Goal: Find specific page/section: Find specific page/section

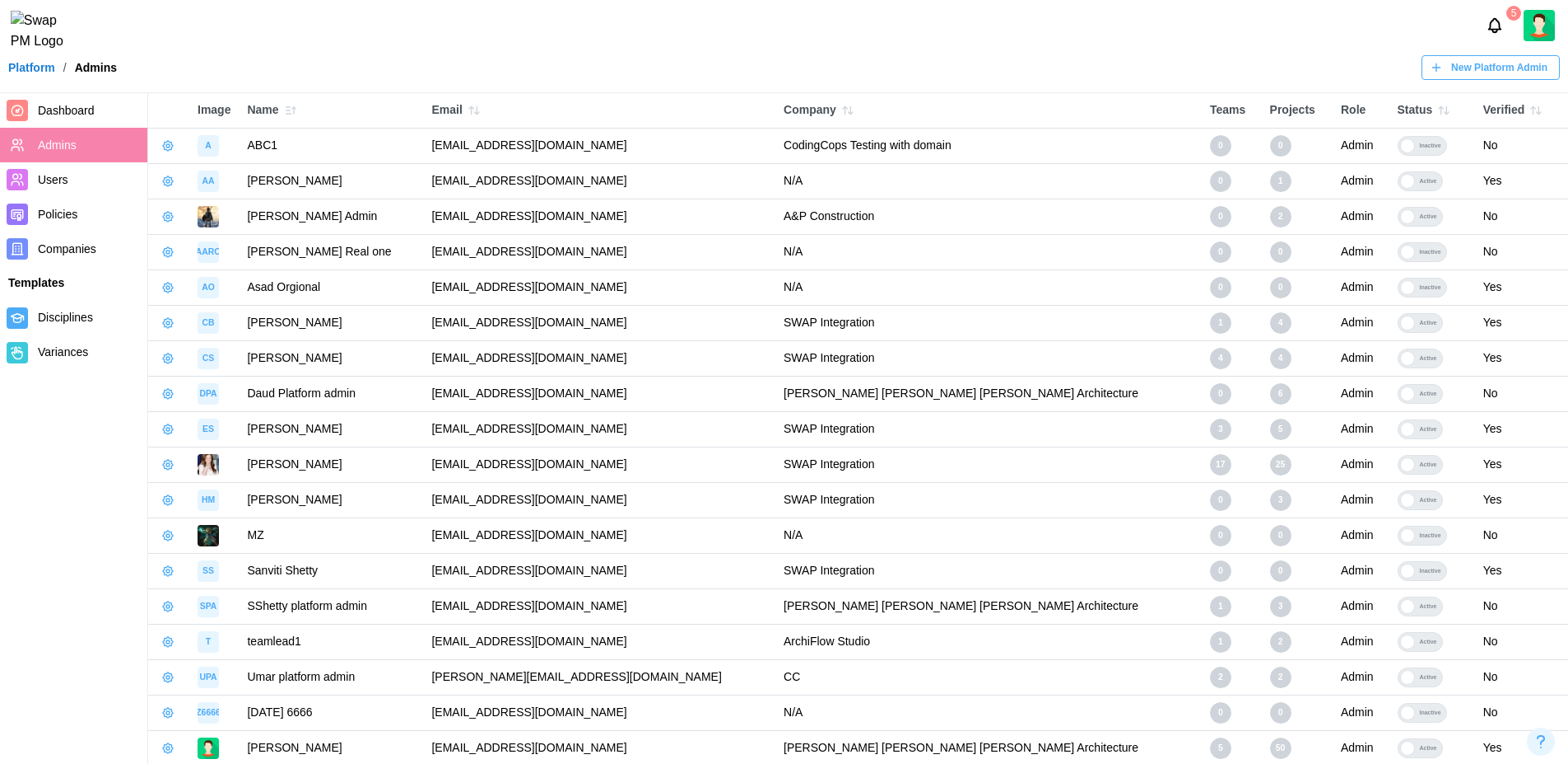
click at [73, 188] on span "Users" at bounding box center [89, 179] width 103 height 20
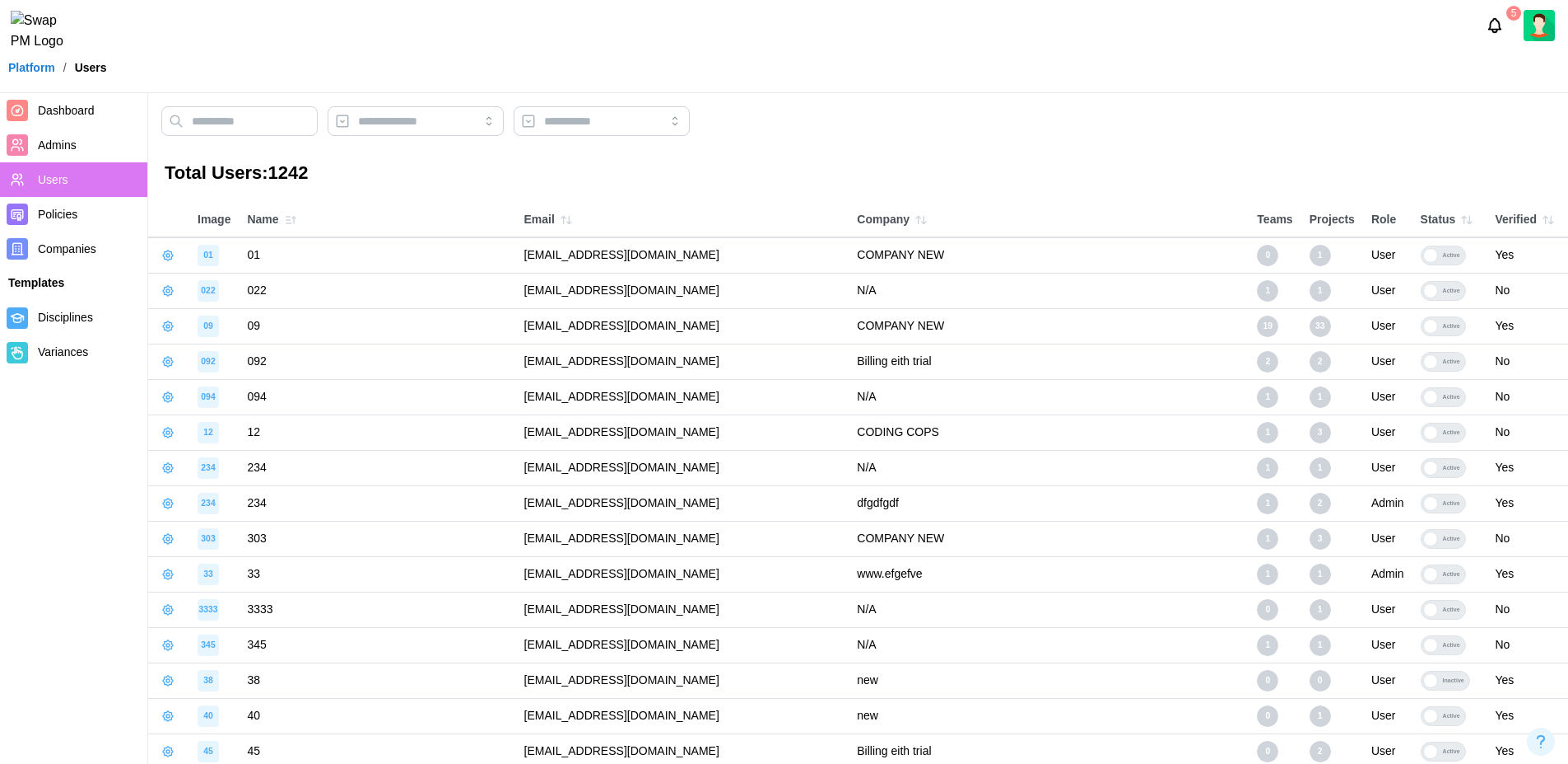
click at [1372, 224] on div "Role" at bounding box center [1388, 220] width 33 height 18
click at [689, 115] on input "search" at bounding box center [601, 121] width 176 height 29
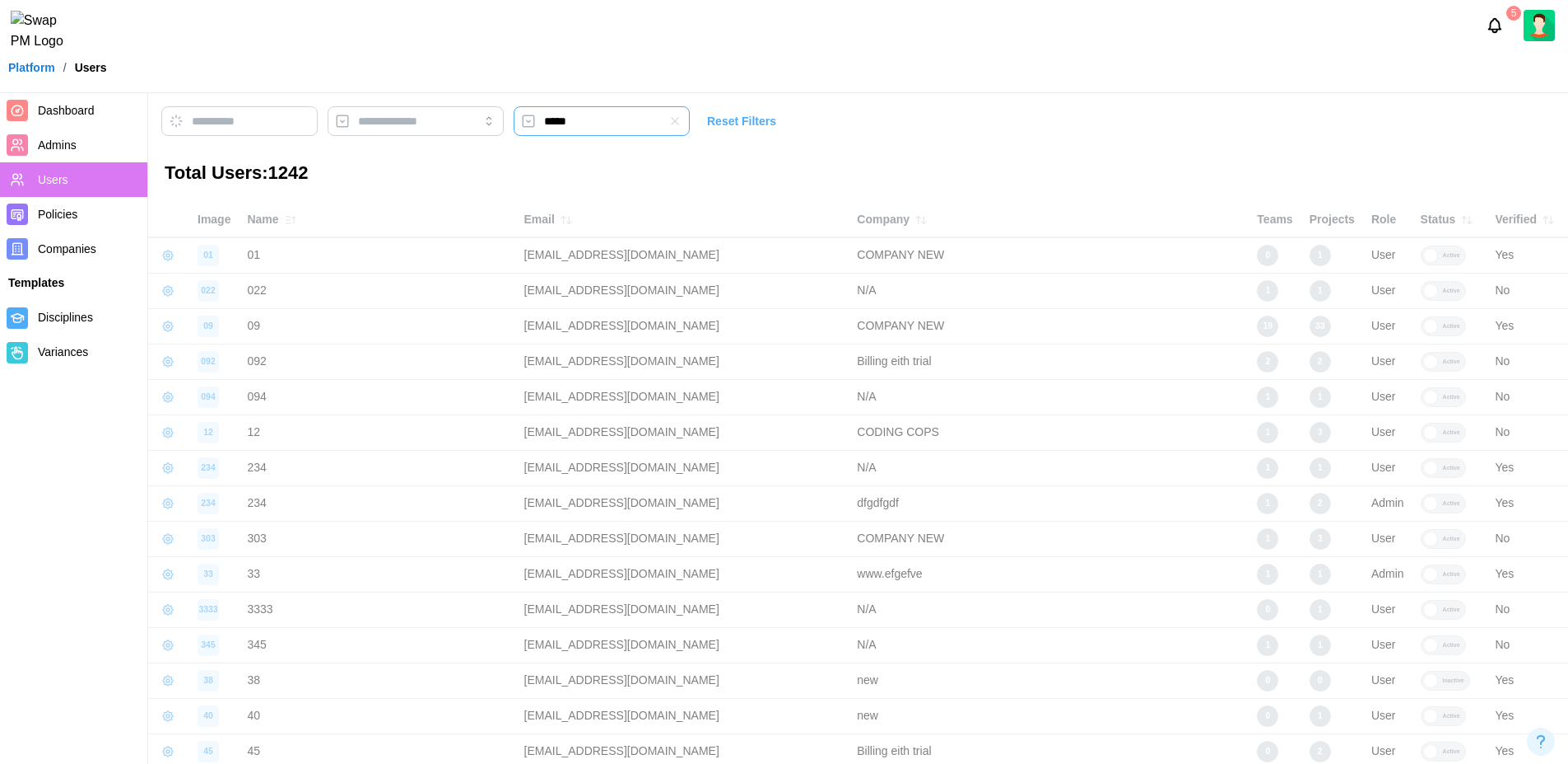
type input "*****"
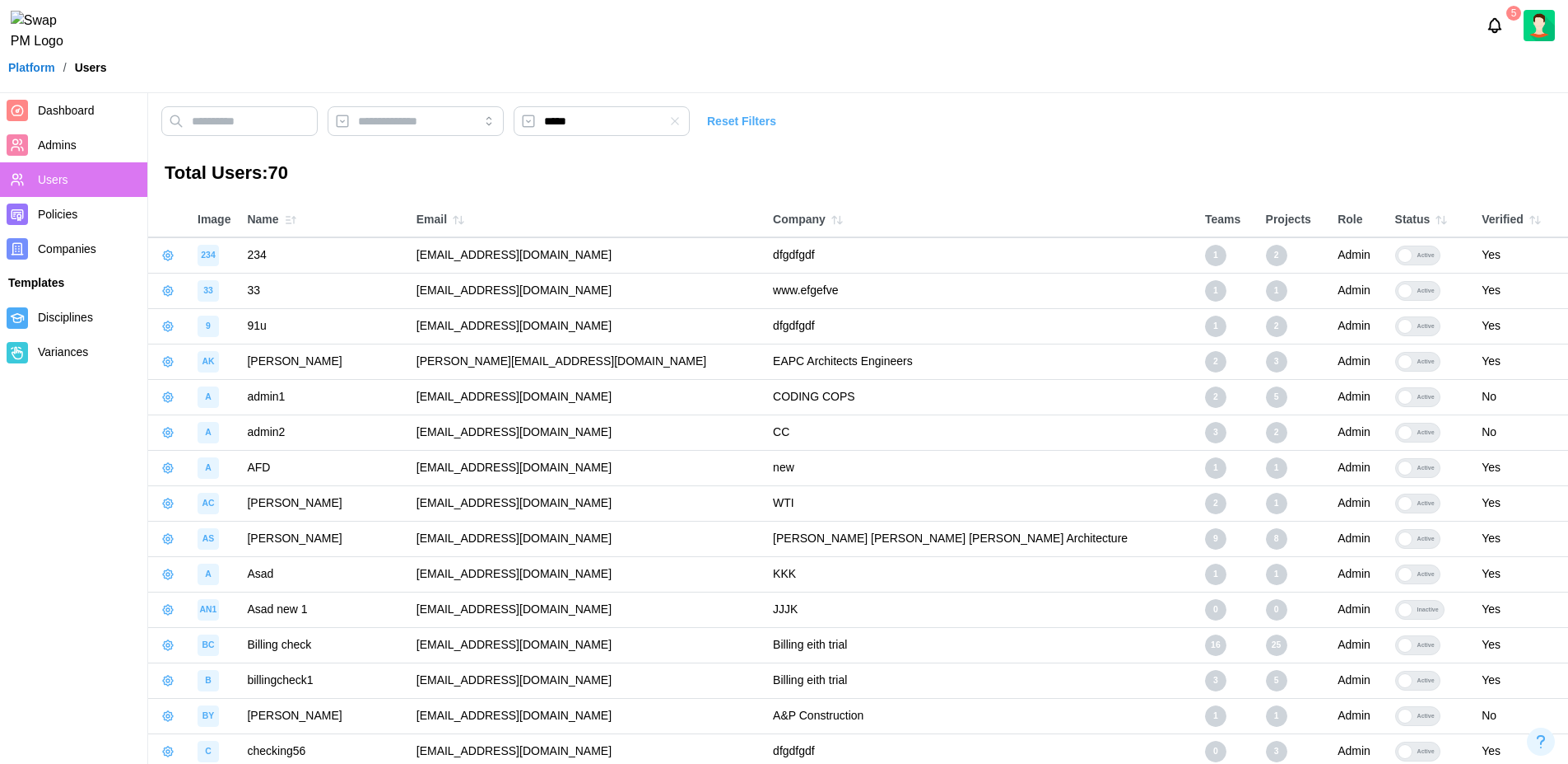
click at [690, 132] on div at bounding box center [675, 121] width 29 height 29
click at [682, 122] on icon "button" at bounding box center [675, 122] width 14 height 14
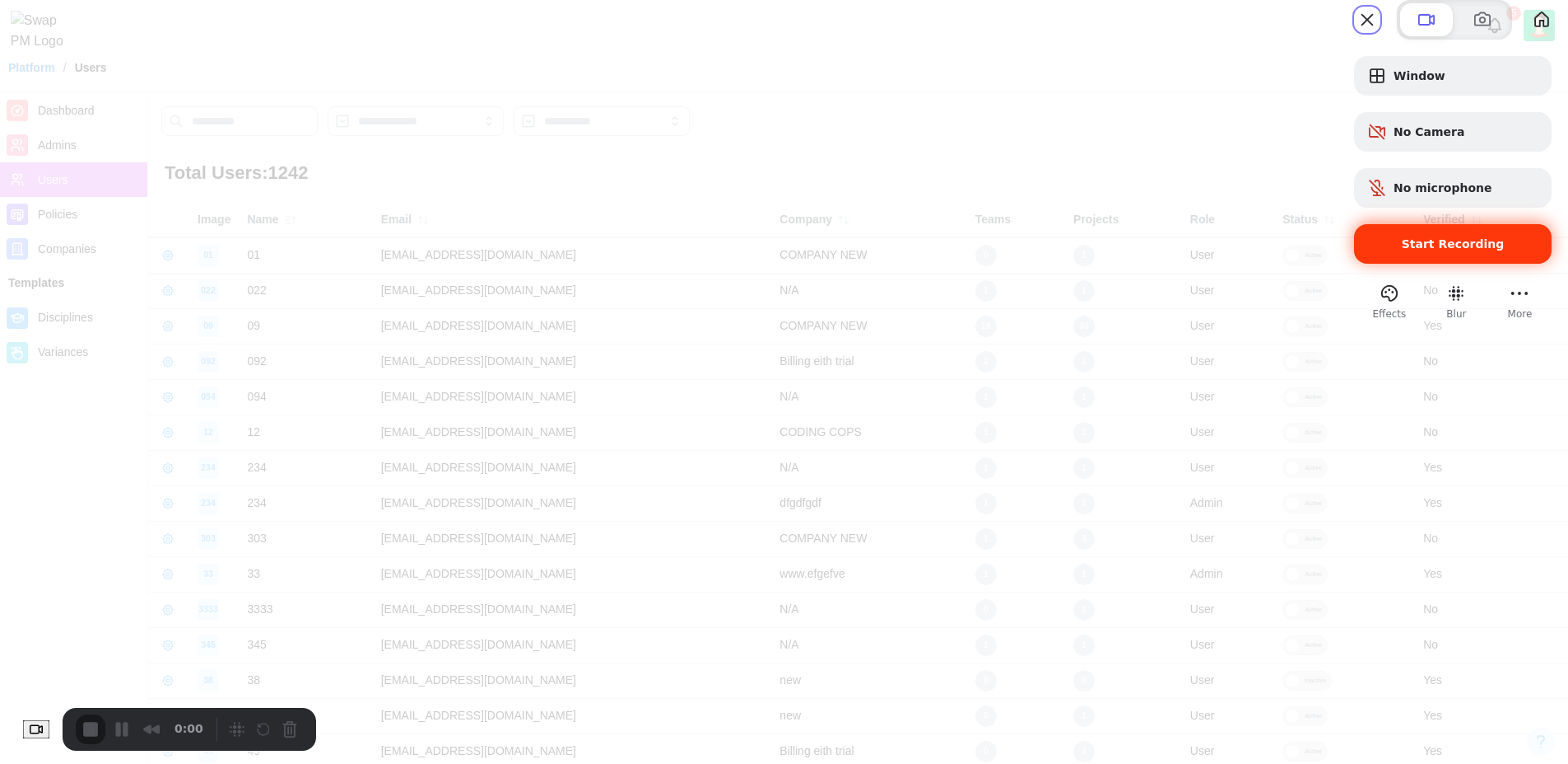
click at [1451, 264] on div "Start Recording" at bounding box center [1452, 243] width 197 height 40
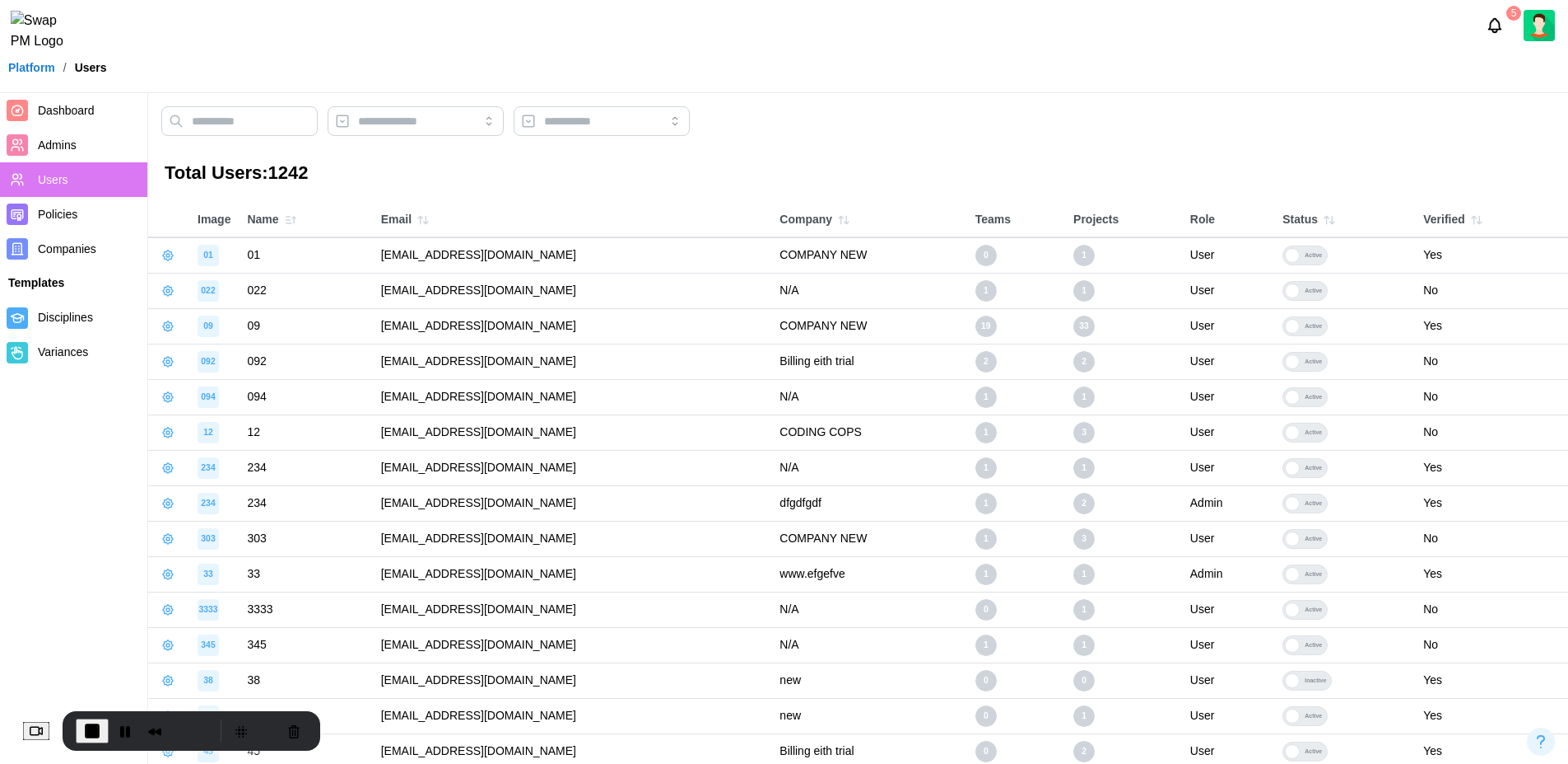
click at [343, 75] on div "Platform / Users" at bounding box center [784, 67] width 1568 height 24
drag, startPoint x: 328, startPoint y: 174, endPoint x: 252, endPoint y: 172, distance: 76.0
click at [252, 172] on h3 "Total Users: 1242" at bounding box center [858, 173] width 1387 height 25
click at [469, 163] on h3 "Total Users: 1242" at bounding box center [858, 173] width 1387 height 25
click at [640, 121] on input "search" at bounding box center [601, 121] width 176 height 29
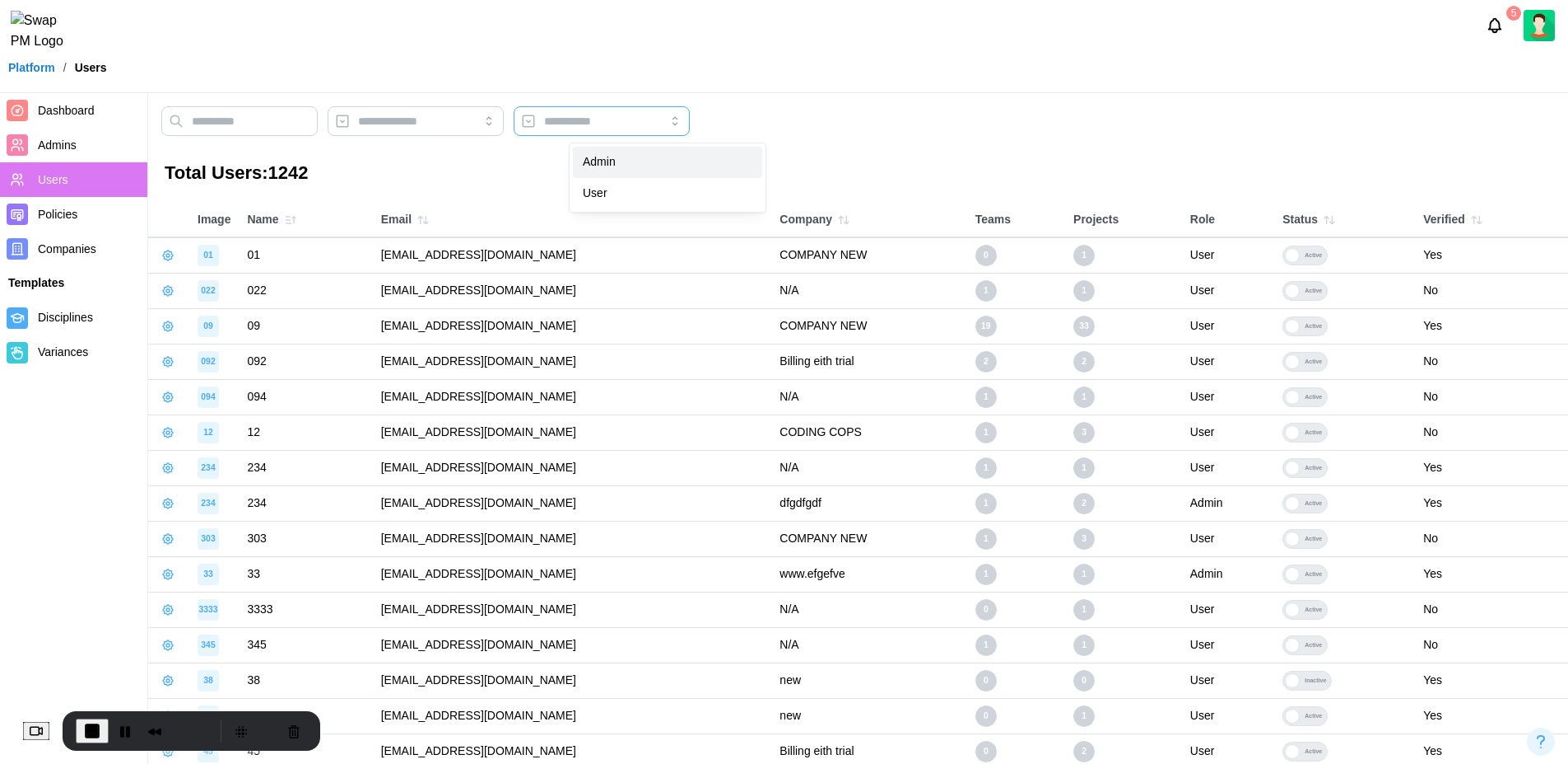
type input "*****"
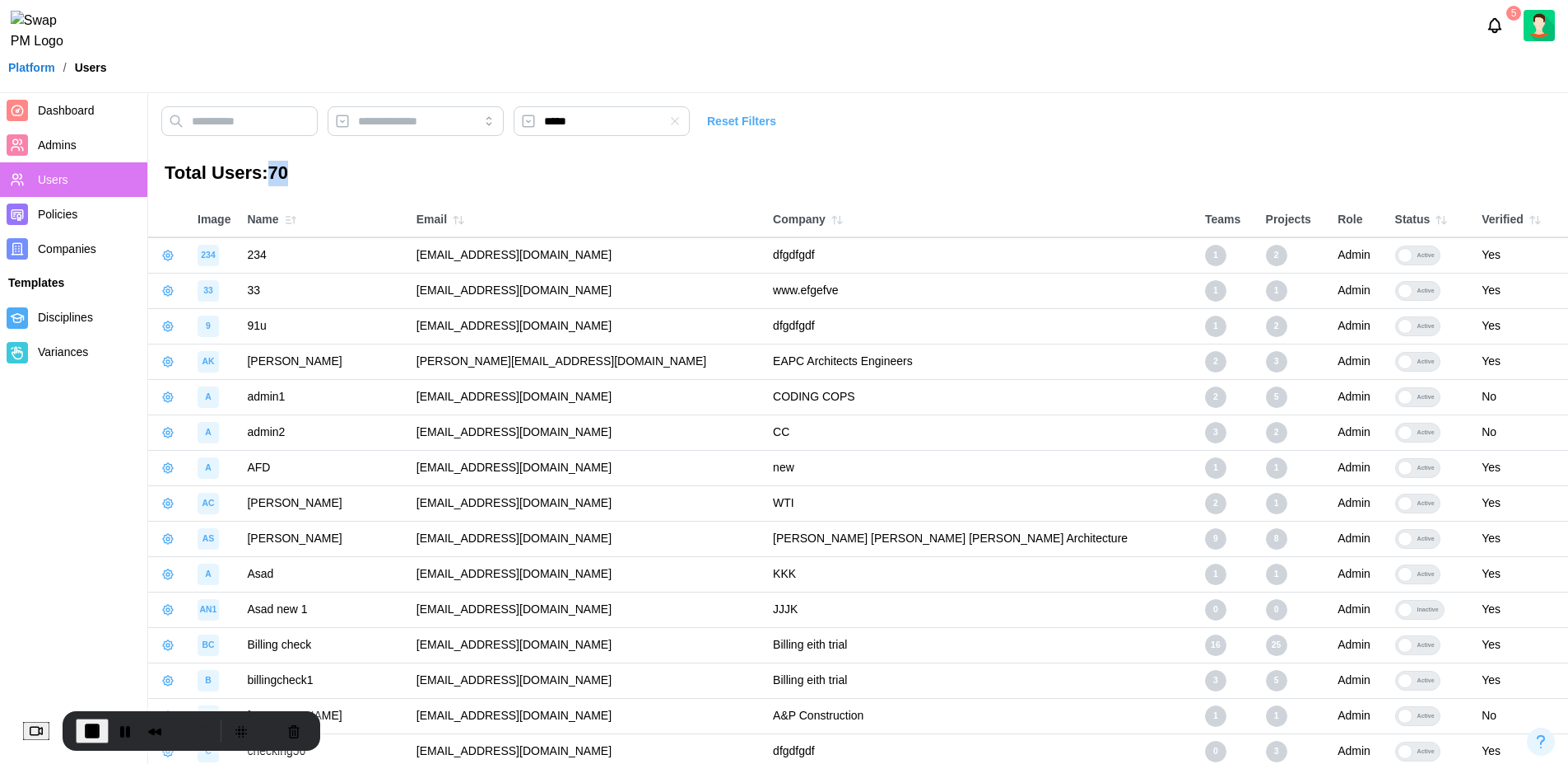
drag, startPoint x: 303, startPoint y: 171, endPoint x: 268, endPoint y: 164, distance: 35.7
click at [268, 164] on h3 "Total Users: 70" at bounding box center [858, 173] width 1387 height 25
click at [362, 171] on h3 "Total Users: 70" at bounding box center [858, 173] width 1387 height 25
drag, startPoint x: 301, startPoint y: 175, endPoint x: 258, endPoint y: 168, distance: 43.6
click at [258, 168] on h3 "Total Users: 70" at bounding box center [858, 173] width 1387 height 25
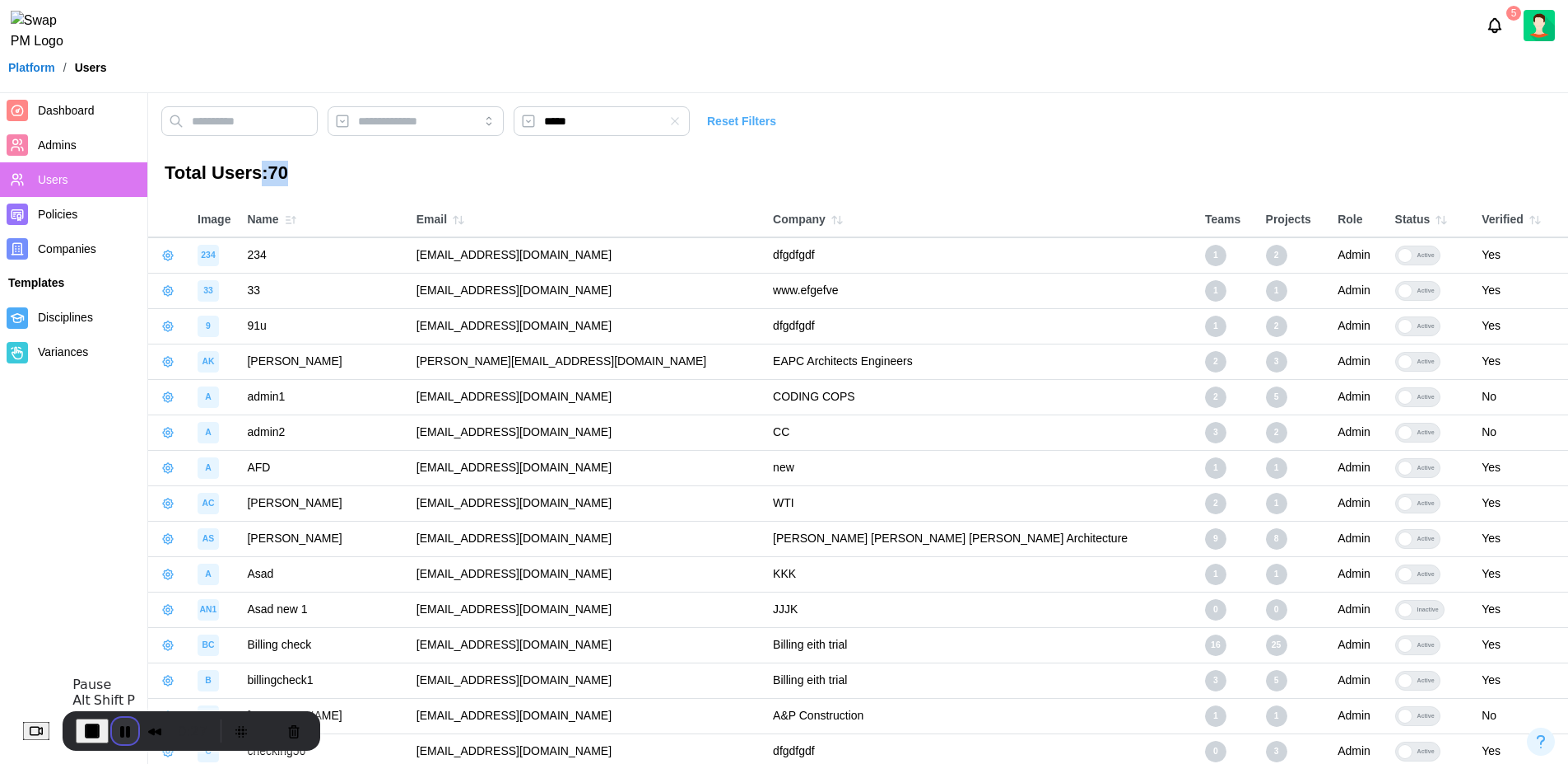
click at [136, 728] on button "Pause Recording" at bounding box center [125, 730] width 26 height 26
click at [125, 726] on span "Play Recording" at bounding box center [122, 731] width 19 height 19
drag, startPoint x: 298, startPoint y: 173, endPoint x: 259, endPoint y: 168, distance: 39.3
click at [259, 168] on h3 "Total Users: 70" at bounding box center [858, 173] width 1387 height 25
click at [347, 182] on h3 "Total Users: 70" at bounding box center [858, 173] width 1387 height 25
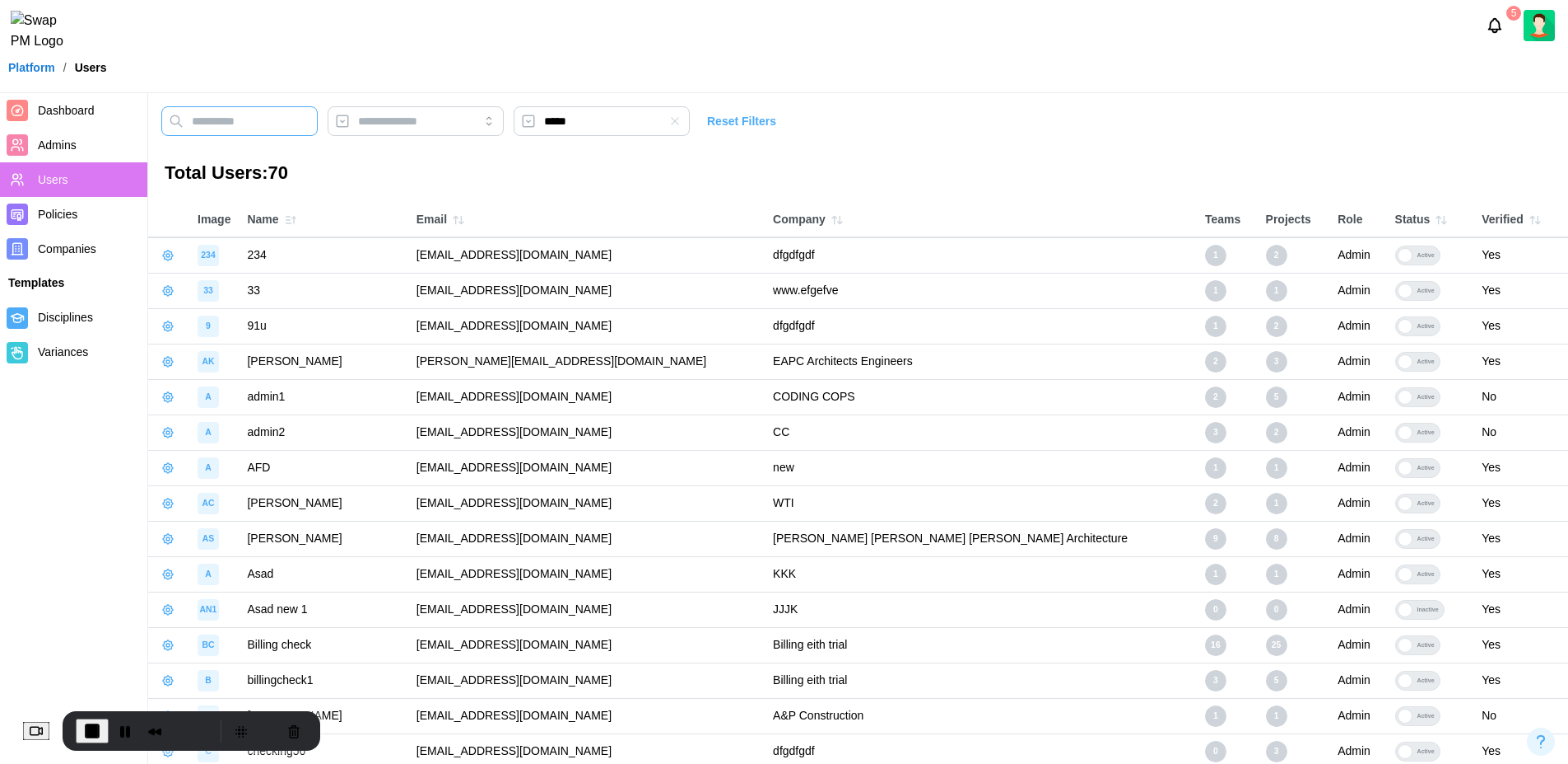
click at [318, 126] on input "text" at bounding box center [239, 121] width 157 height 29
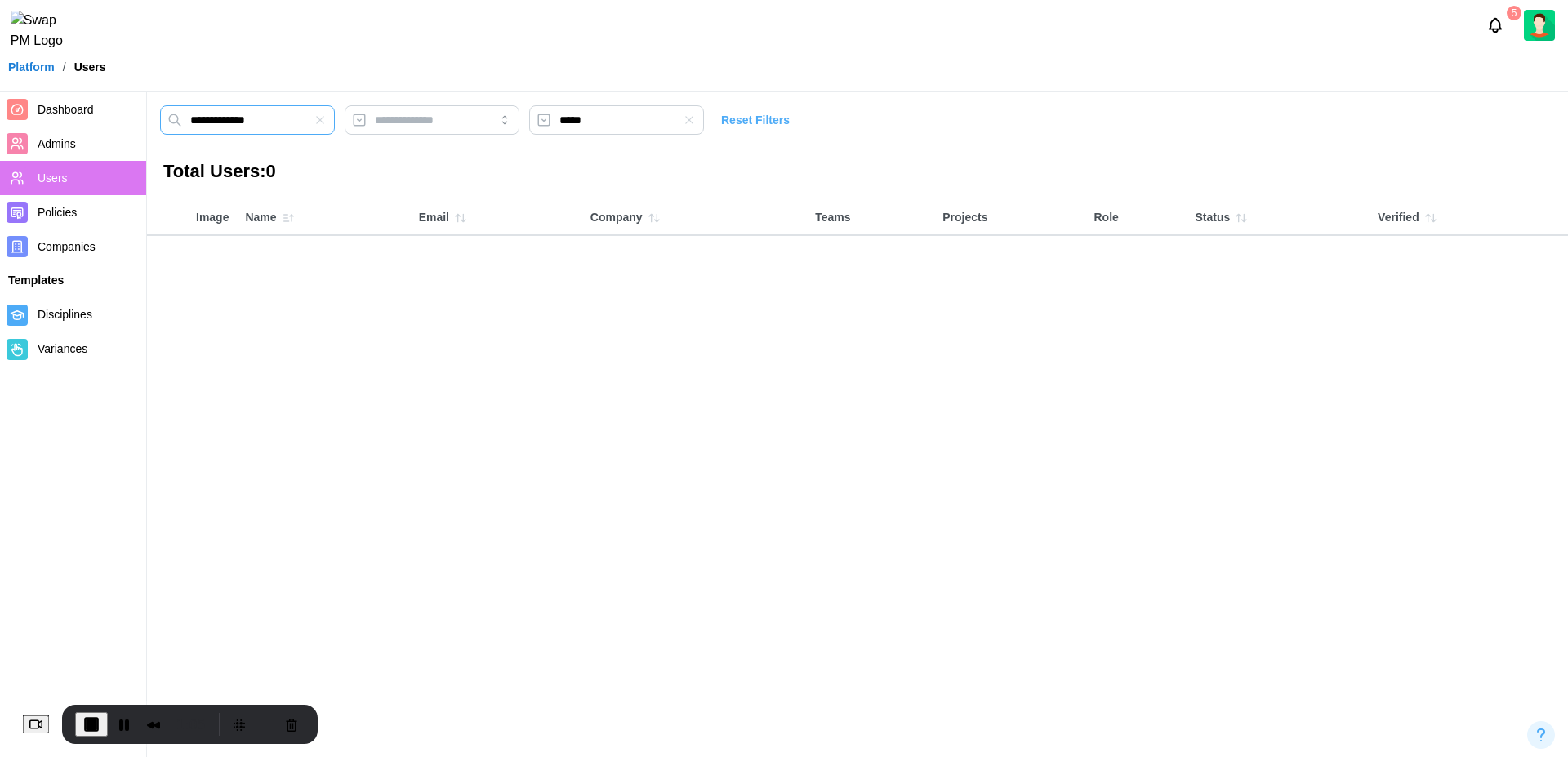
drag, startPoint x: 290, startPoint y: 122, endPoint x: 161, endPoint y: 117, distance: 129.1
click at [161, 117] on input "**********" at bounding box center [247, 120] width 175 height 29
type input "**********"
click at [327, 122] on icon "button" at bounding box center [320, 121] width 14 height 14
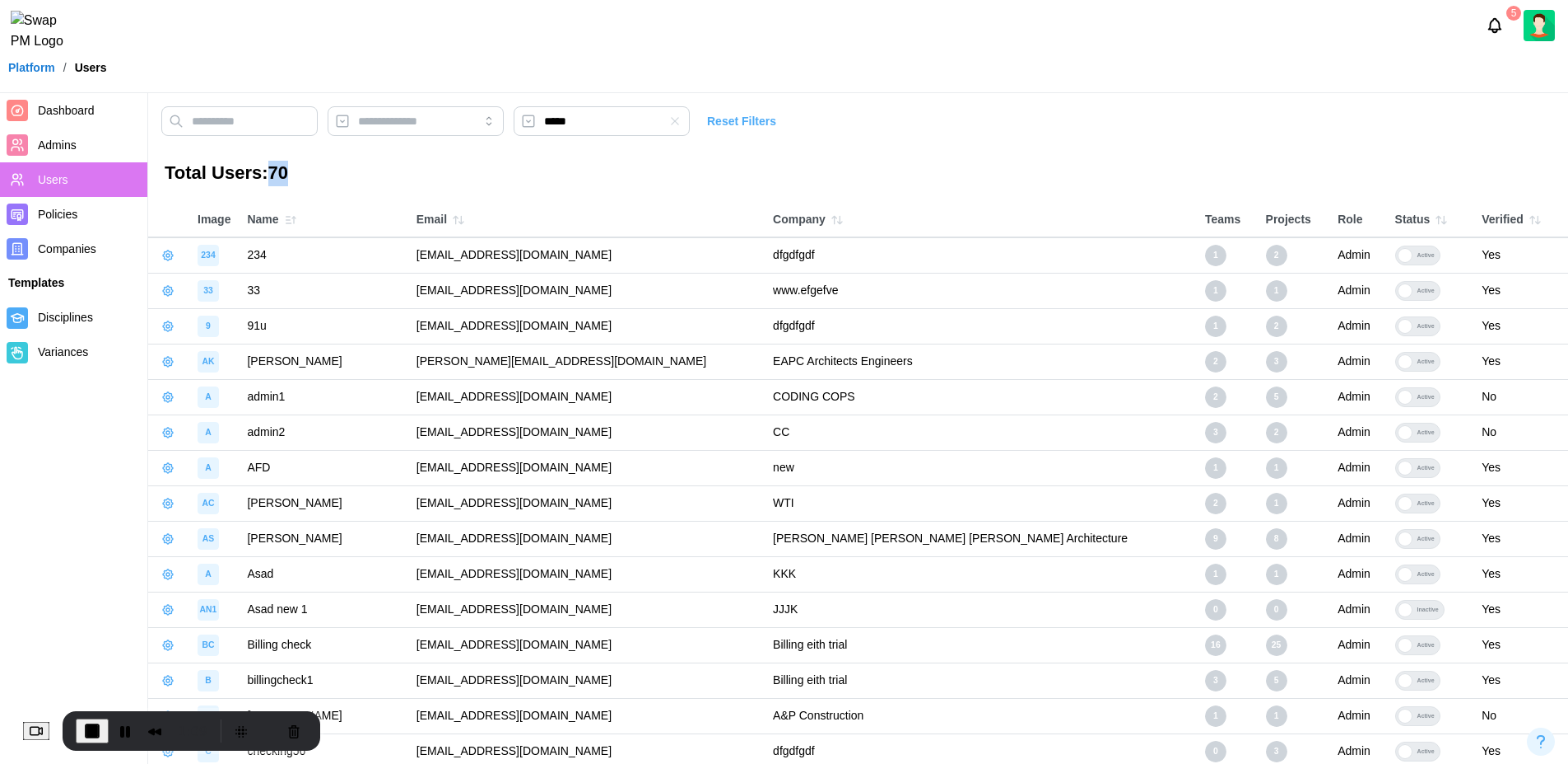
drag, startPoint x: 298, startPoint y: 169, endPoint x: 266, endPoint y: 166, distance: 32.1
click at [266, 166] on h3 "Total Users: 70" at bounding box center [858, 173] width 1387 height 25
click at [395, 186] on main "***** Reset Filters Total Users: 70 Image Name Email Company Teams Projects Rol…" at bounding box center [784, 586] width 1568 height 1173
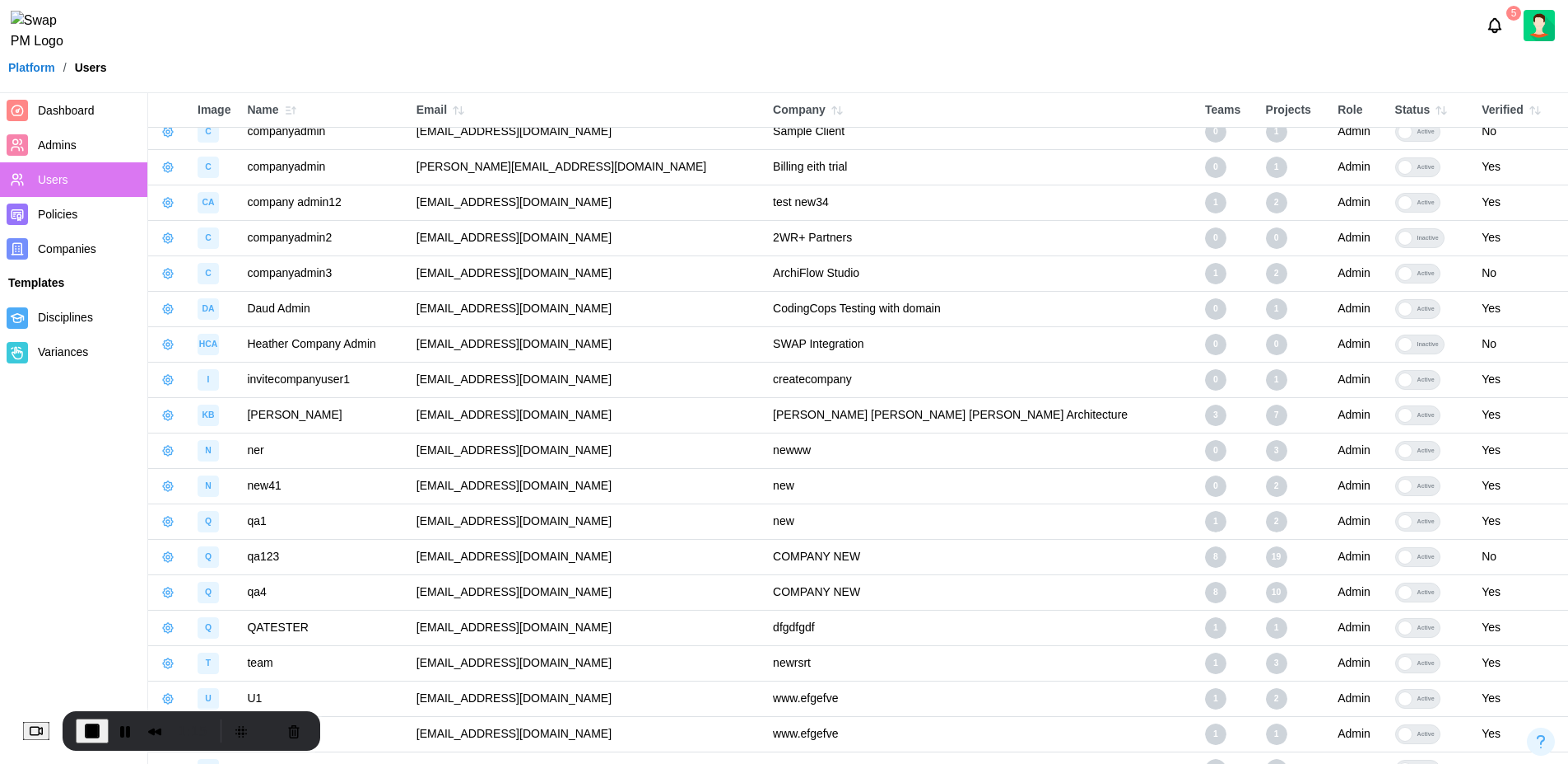
scroll to position [749, 0]
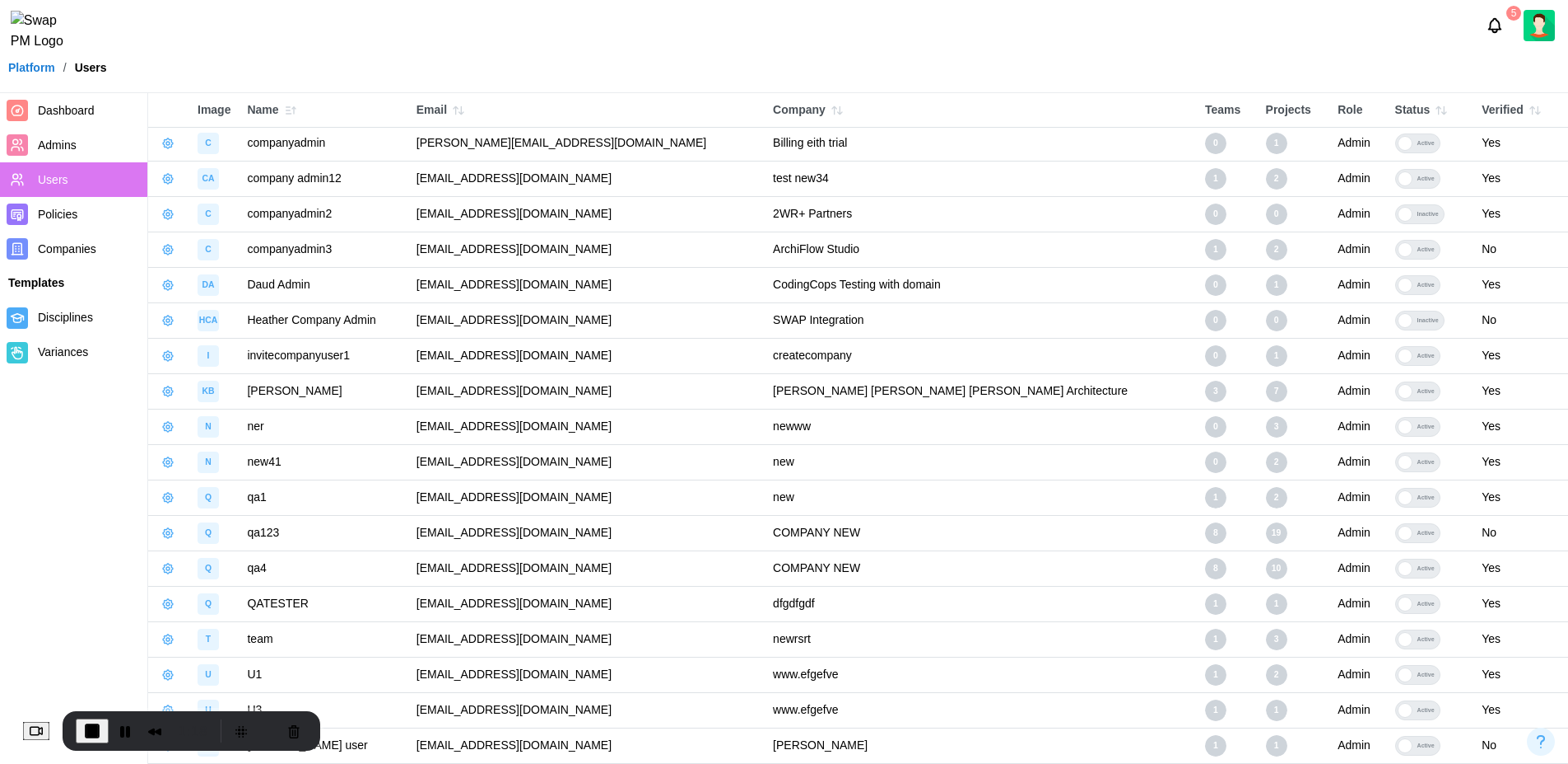
drag, startPoint x: 879, startPoint y: 755, endPoint x: 950, endPoint y: 747, distance: 71.4
click at [950, 747] on td "[PERSON_NAME]" at bounding box center [980, 745] width 432 height 35
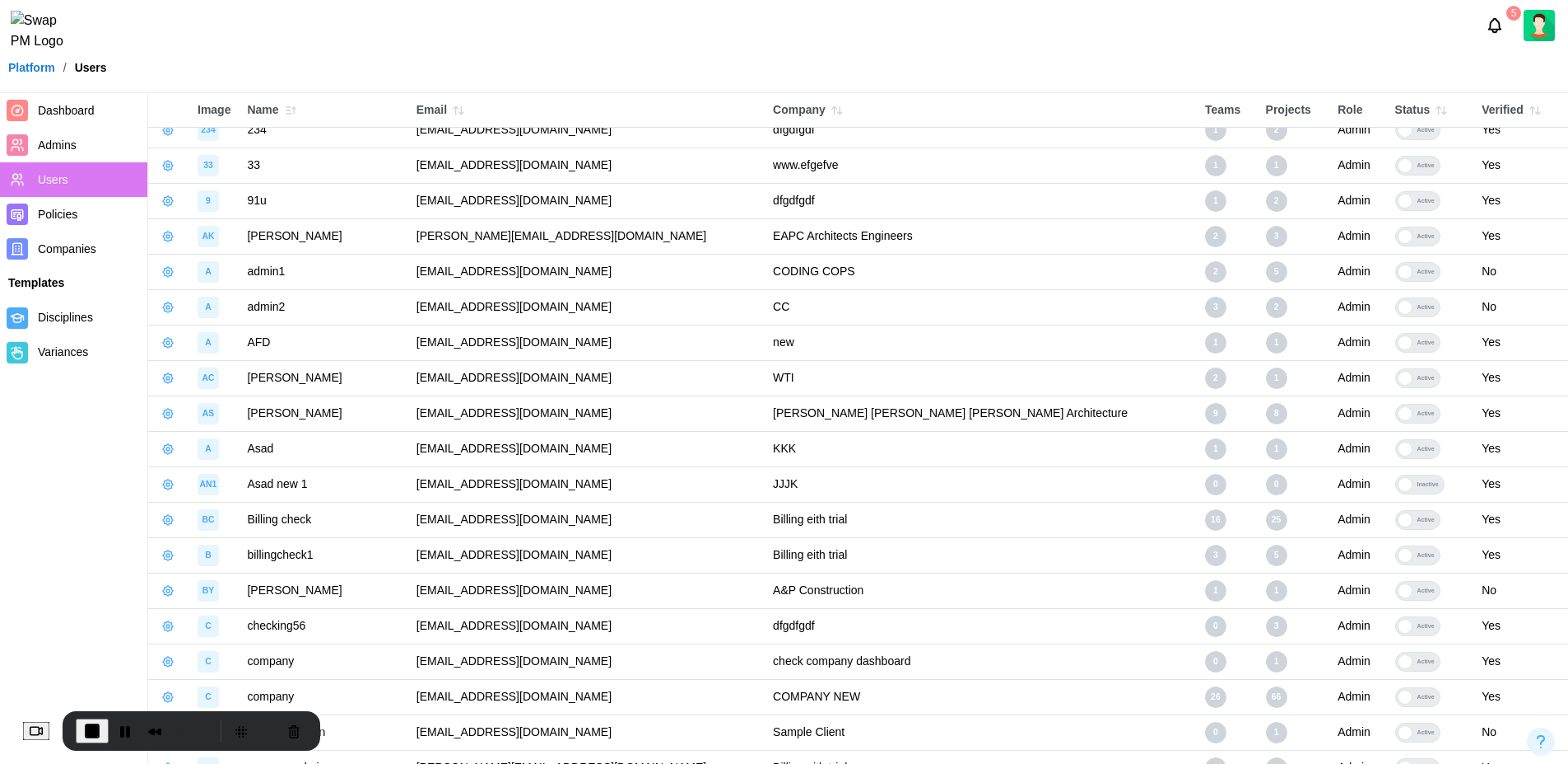
scroll to position [0, 0]
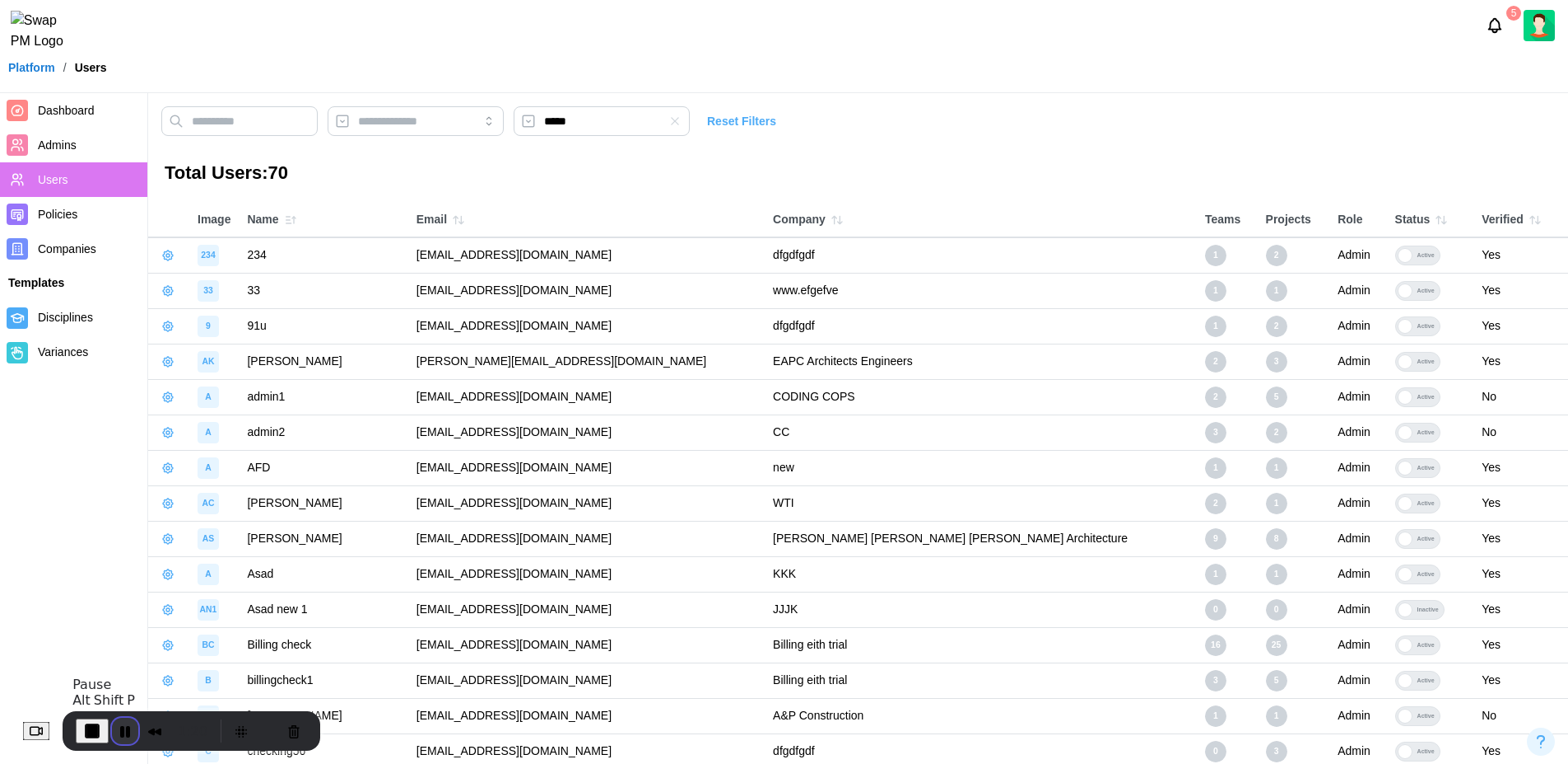
click at [131, 729] on button "Pause Recording" at bounding box center [125, 730] width 26 height 26
click at [92, 734] on button "End Recording" at bounding box center [89, 730] width 26 height 26
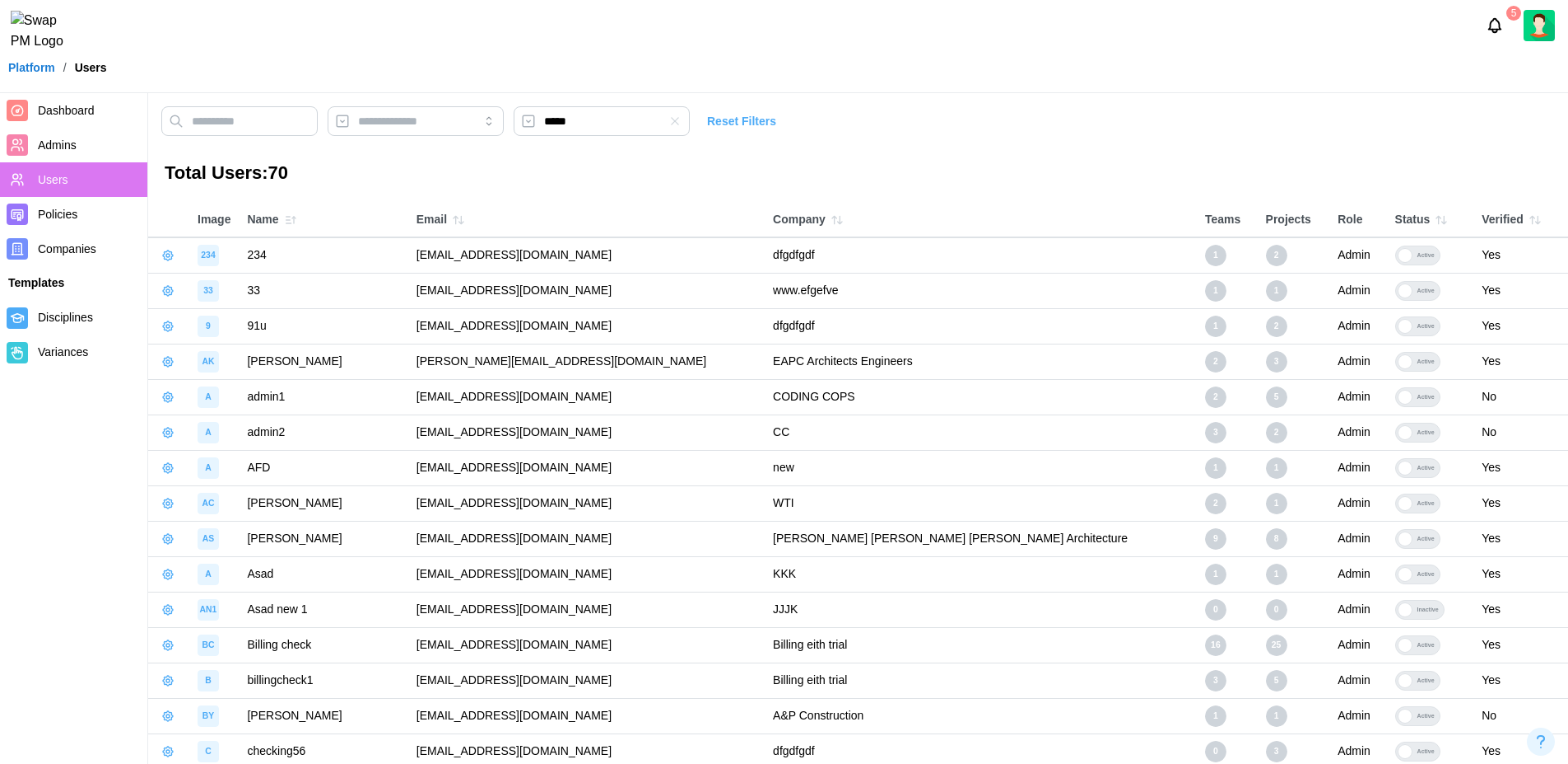
click at [682, 116] on icon "button" at bounding box center [675, 122] width 14 height 14
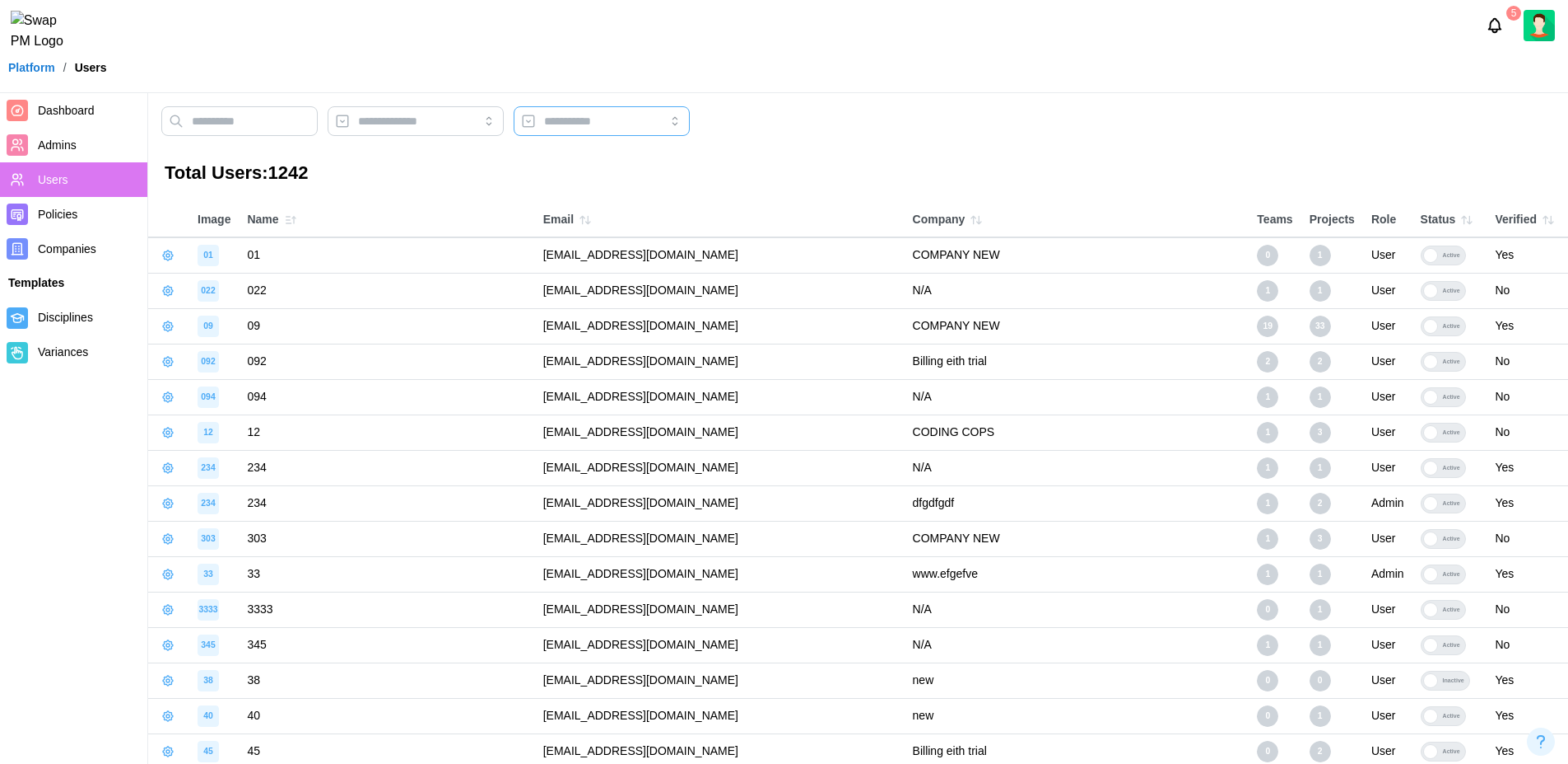
click at [670, 112] on input "search" at bounding box center [601, 121] width 176 height 29
type input "*****"
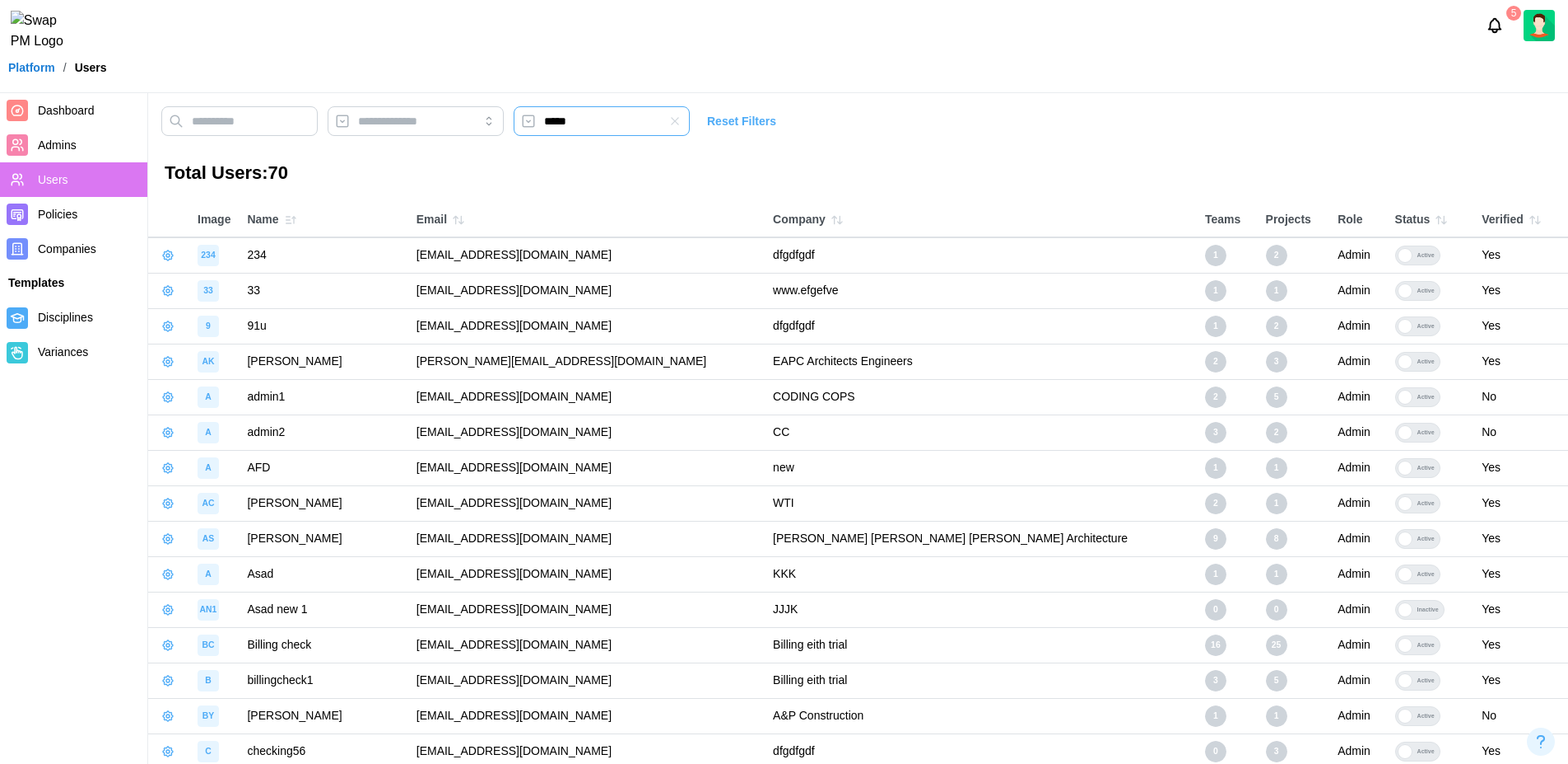
scroll to position [749, 0]
